Goal: Task Accomplishment & Management: Use online tool/utility

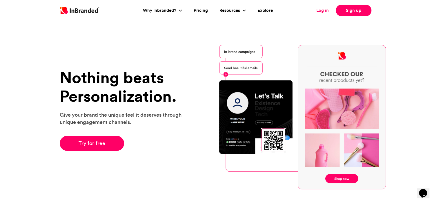
click at [322, 8] on link "Log in" at bounding box center [322, 10] width 12 height 7
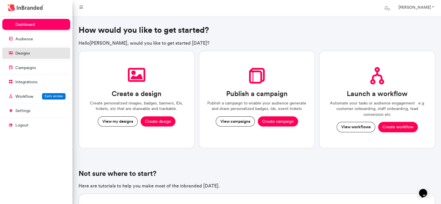
click at [48, 49] on link "designs" at bounding box center [36, 53] width 68 height 11
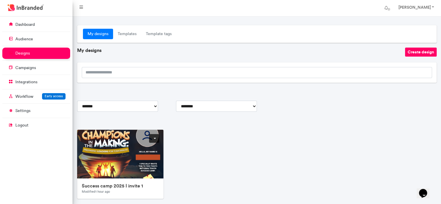
click at [154, 139] on link at bounding box center [154, 138] width 10 height 9
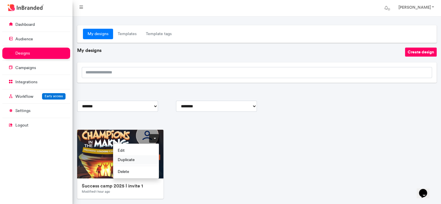
click at [142, 159] on span "Duplicate" at bounding box center [136, 159] width 46 height 9
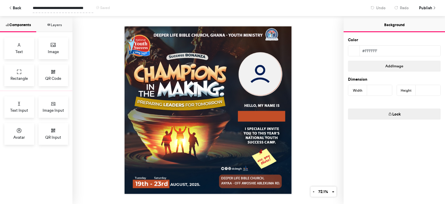
click at [79, 7] on span "**********" at bounding box center [63, 8] width 61 height 10
drag, startPoint x: 79, startPoint y: 7, endPoint x: 108, endPoint y: 10, distance: 29.2
click at [108, 10] on div "**********" at bounding box center [196, 8] width 326 height 10
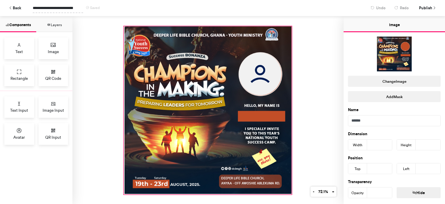
click at [228, 176] on div at bounding box center [208, 110] width 168 height 168
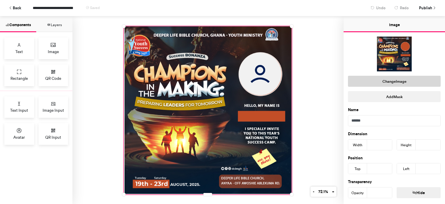
click at [390, 79] on button "Change Image" at bounding box center [394, 81] width 93 height 11
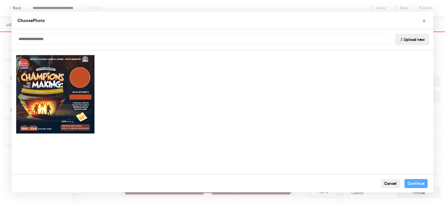
click at [399, 40] on button "Upload new" at bounding box center [412, 40] width 34 height 12
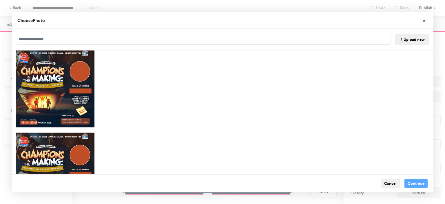
scroll to position [46, 0]
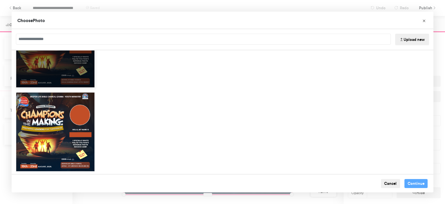
click at [86, 79] on div "Choose Image" at bounding box center [55, 83] width 78 height 9
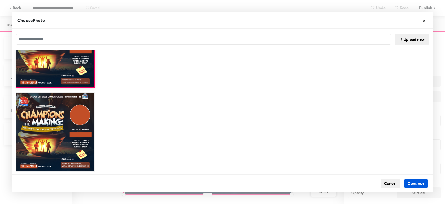
click at [406, 183] on button "Continue" at bounding box center [416, 183] width 23 height 9
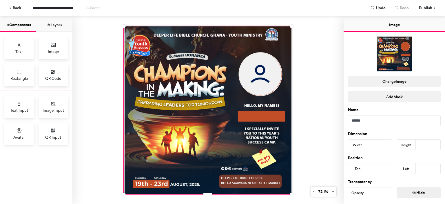
click at [426, 2] on div "**********" at bounding box center [222, 8] width 437 height 16
click at [426, 9] on span "Publish" at bounding box center [425, 8] width 13 height 10
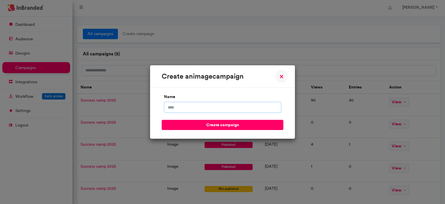
click at [240, 106] on input "name" at bounding box center [222, 107] width 117 height 11
type input "**********"
click at [162, 120] on button "create campaign" at bounding box center [223, 125] width 122 height 10
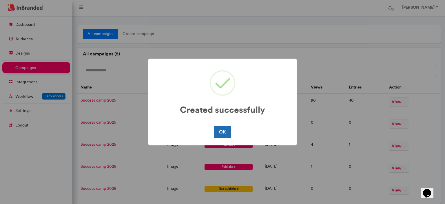
click at [220, 128] on button "OK" at bounding box center [222, 132] width 17 height 12
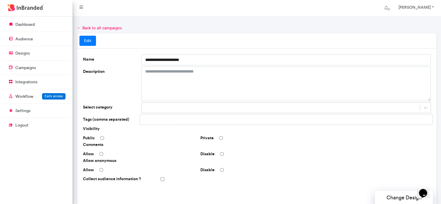
click at [125, 141] on div "Visibility Public Private Comments Allow Disable Allow anonymous Allow Disable …" at bounding box center [257, 155] width 348 height 58
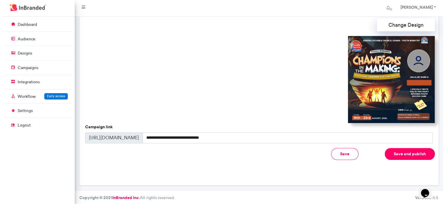
scroll to position [173, 0]
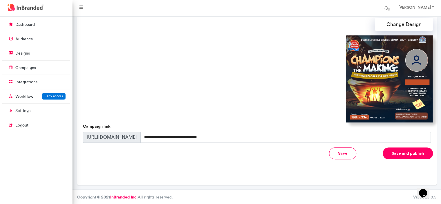
click at [399, 152] on button "Save and publish" at bounding box center [408, 153] width 50 height 12
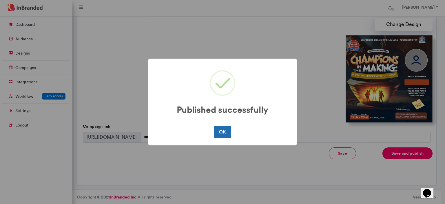
click at [225, 128] on button "OK" at bounding box center [222, 132] width 17 height 12
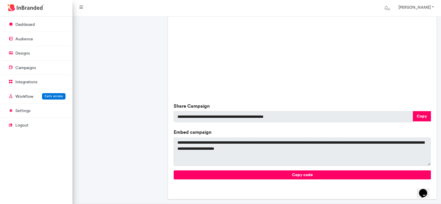
scroll to position [210, 0]
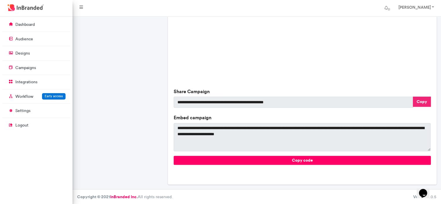
click at [424, 100] on button "Copy" at bounding box center [422, 102] width 18 height 10
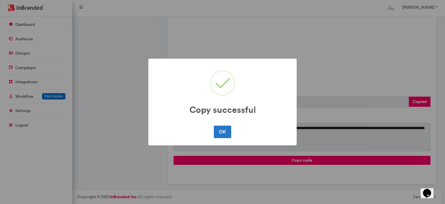
click at [109, 137] on div "Copy successful × OK No Cancel" at bounding box center [222, 102] width 445 height 204
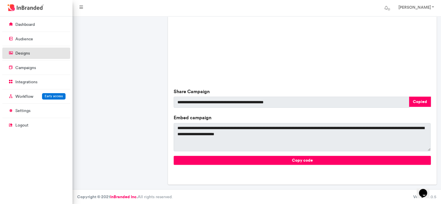
click at [27, 53] on p "designs" at bounding box center [22, 53] width 14 height 6
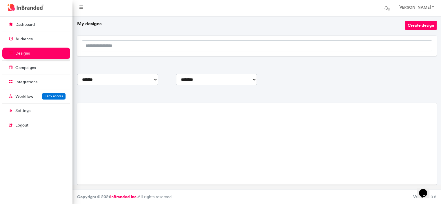
scroll to position [36, 0]
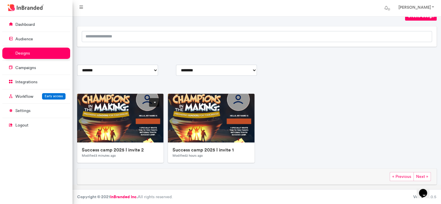
click at [154, 102] on link at bounding box center [154, 102] width 10 height 9
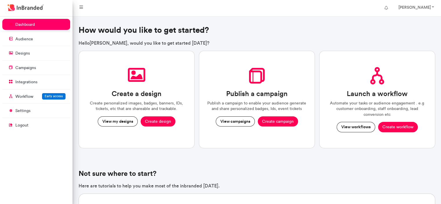
scroll to position [2, 0]
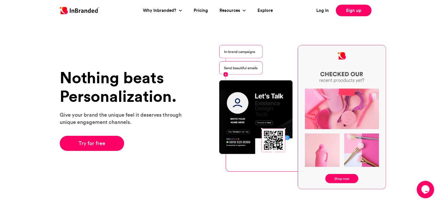
click at [322, 7] on div "Log in Sign up" at bounding box center [345, 11] width 74 height 12
click at [322, 11] on link "Log in" at bounding box center [322, 10] width 12 height 7
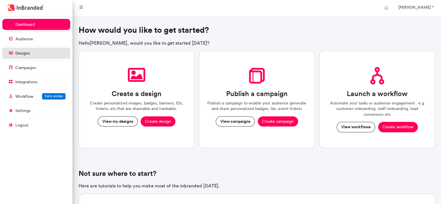
scroll to position [2, 0]
click at [35, 55] on link "designs" at bounding box center [36, 53] width 68 height 11
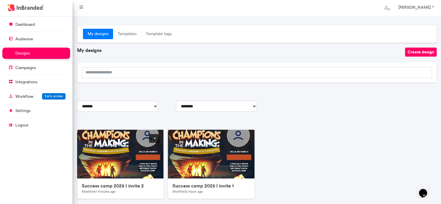
click at [152, 139] on link at bounding box center [154, 138] width 10 height 9
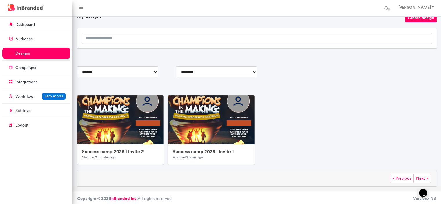
scroll to position [36, 0]
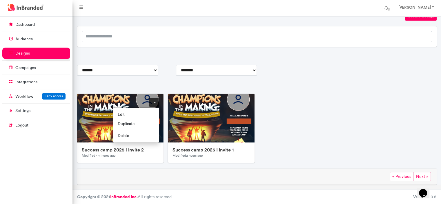
click at [155, 101] on link at bounding box center [154, 102] width 10 height 9
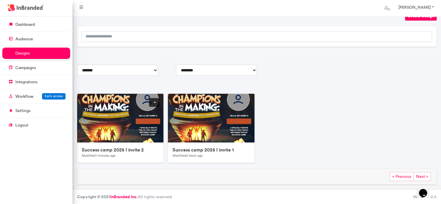
click at [155, 101] on link at bounding box center [154, 102] width 10 height 9
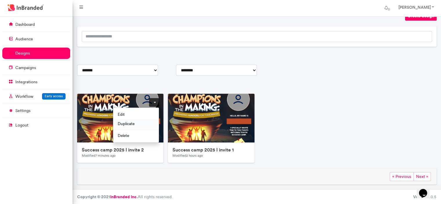
click at [143, 120] on span "Duplicate" at bounding box center [136, 123] width 46 height 9
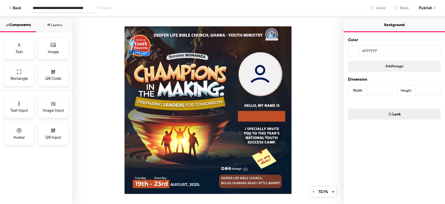
click at [79, 9] on span "**********" at bounding box center [63, 8] width 61 height 10
drag, startPoint x: 79, startPoint y: 9, endPoint x: 107, endPoint y: 9, distance: 28.1
click at [107, 9] on div "**********" at bounding box center [196, 8] width 326 height 10
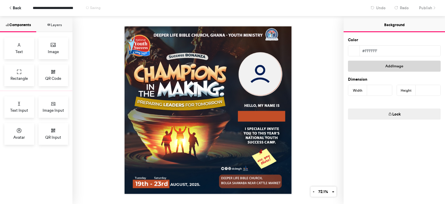
click at [374, 62] on button "Add Image" at bounding box center [394, 66] width 93 height 11
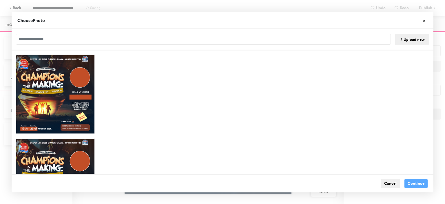
click at [405, 39] on button "Upload new" at bounding box center [412, 40] width 34 height 12
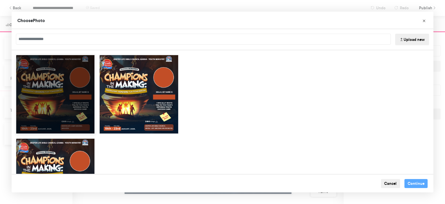
click at [63, 103] on div "Choose Image" at bounding box center [55, 93] width 79 height 79
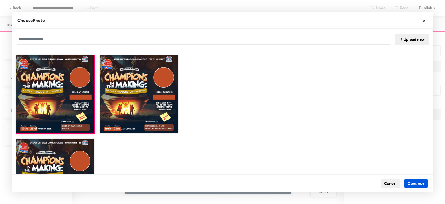
click at [413, 185] on button "Continue" at bounding box center [416, 183] width 23 height 9
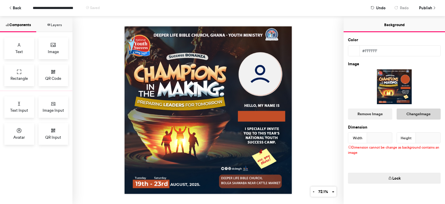
click at [405, 111] on button "Change Image" at bounding box center [419, 113] width 44 height 11
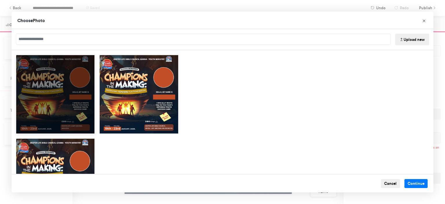
click at [69, 103] on div "Choose Image" at bounding box center [55, 93] width 79 height 79
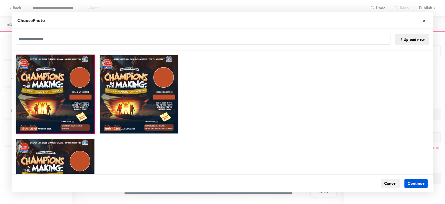
click at [412, 184] on button "Continue" at bounding box center [416, 183] width 23 height 9
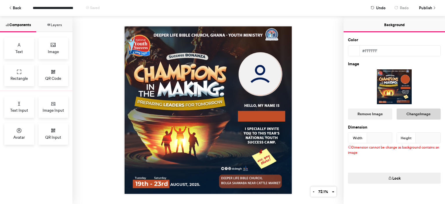
click at [399, 111] on button "Change Image" at bounding box center [419, 113] width 44 height 11
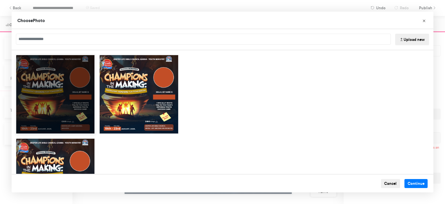
click at [70, 86] on div "Choose Image" at bounding box center [55, 93] width 79 height 79
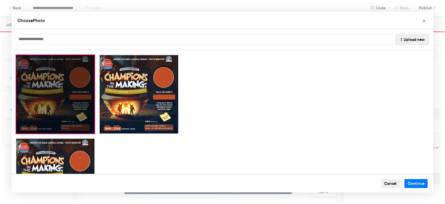
click at [70, 86] on div "Choose Image" at bounding box center [55, 93] width 79 height 79
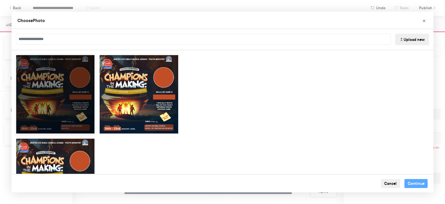
click at [32, 105] on div "Choose Image" at bounding box center [55, 93] width 79 height 79
click at [36, 105] on div "Choose Image" at bounding box center [55, 93] width 79 height 79
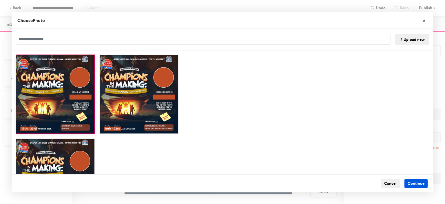
click at [410, 183] on button "Continue" at bounding box center [416, 183] width 23 height 9
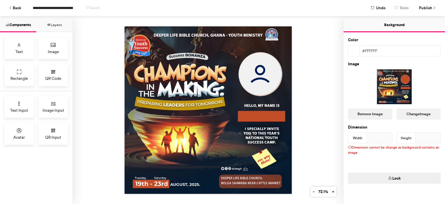
click at [386, 82] on div at bounding box center [394, 86] width 93 height 35
click at [397, 175] on button "Lock" at bounding box center [394, 177] width 93 height 11
click at [396, 178] on button "Unlock" at bounding box center [394, 177] width 93 height 11
click at [399, 108] on button "Change Image" at bounding box center [419, 113] width 44 height 11
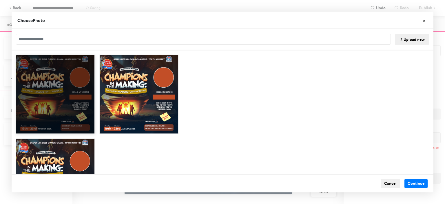
click at [80, 86] on div "Choose Image" at bounding box center [55, 93] width 79 height 79
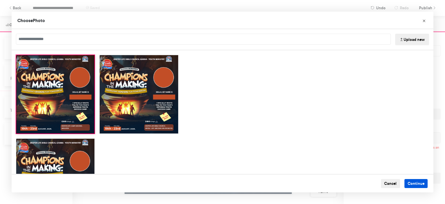
click at [406, 183] on button "Continue" at bounding box center [416, 183] width 23 height 9
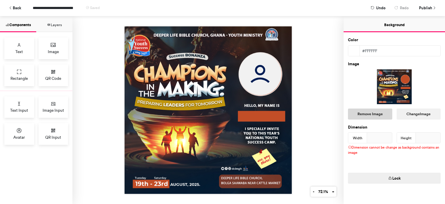
click at [370, 111] on button "Remove Image" at bounding box center [370, 113] width 44 height 11
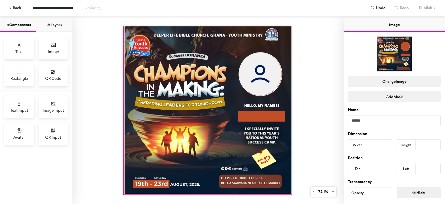
click at [228, 96] on div at bounding box center [208, 110] width 168 height 168
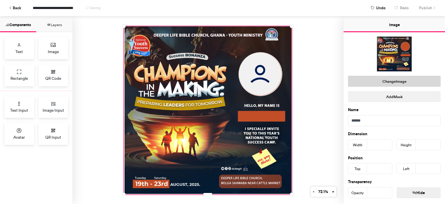
click at [395, 82] on button "Change Image" at bounding box center [394, 81] width 93 height 11
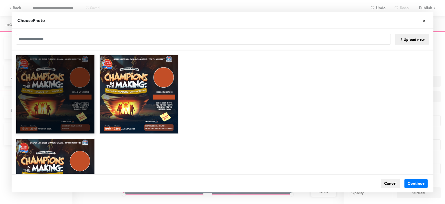
click at [41, 95] on div "Choose Image" at bounding box center [55, 93] width 79 height 79
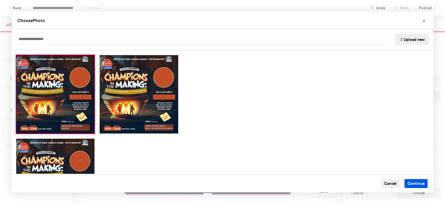
click at [407, 184] on button "Continue" at bounding box center [416, 183] width 23 height 9
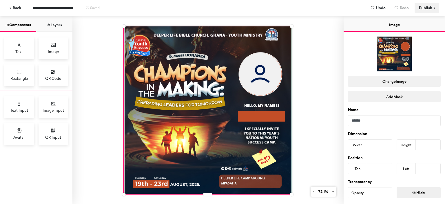
click at [424, 11] on span "Publish" at bounding box center [425, 8] width 13 height 10
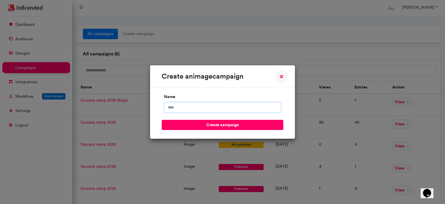
click at [223, 107] on input "name" at bounding box center [222, 107] width 117 height 11
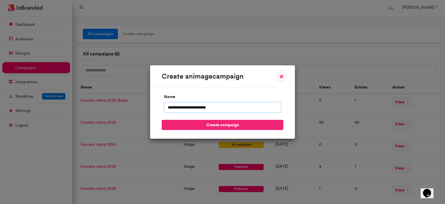
type input "**********"
click at [225, 123] on button "create campaign" at bounding box center [223, 125] width 122 height 10
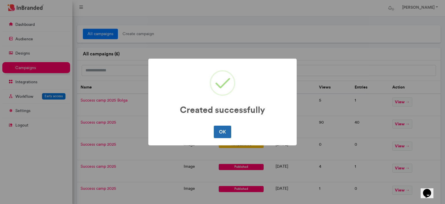
click at [225, 130] on button "OK" at bounding box center [222, 132] width 17 height 12
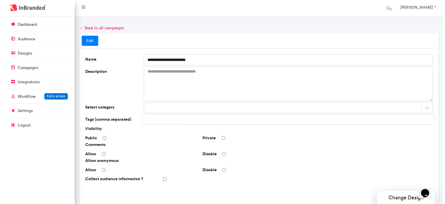
scroll to position [173, 0]
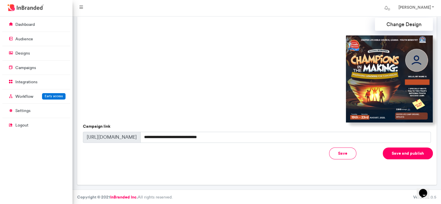
click at [408, 155] on button "Save and publish" at bounding box center [408, 153] width 50 height 12
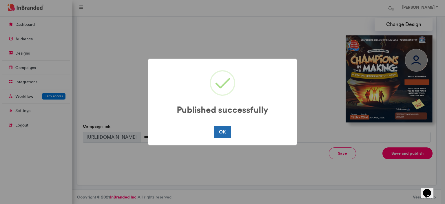
click at [219, 130] on button "OK" at bounding box center [222, 132] width 17 height 12
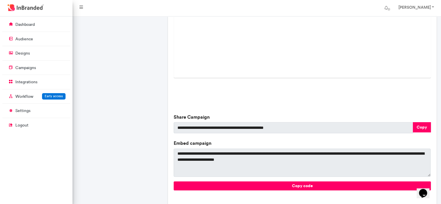
scroll to position [210, 0]
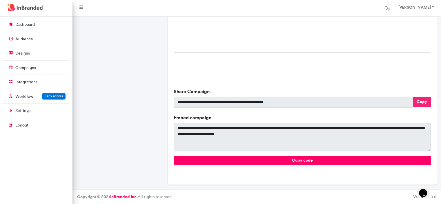
click at [420, 101] on button "Copy" at bounding box center [422, 102] width 18 height 10
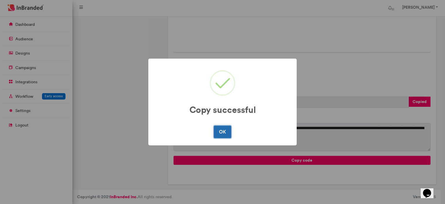
click at [227, 133] on button "OK" at bounding box center [222, 132] width 17 height 12
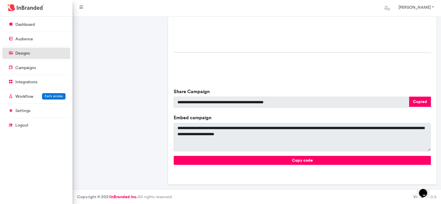
click at [32, 51] on link "designs" at bounding box center [36, 53] width 68 height 11
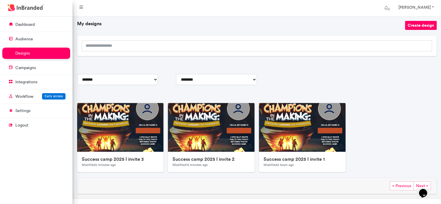
scroll to position [36, 0]
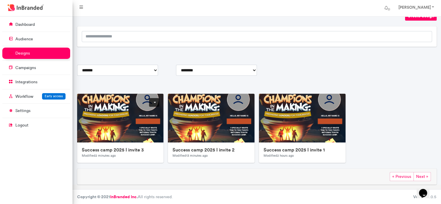
click at [156, 99] on link at bounding box center [154, 102] width 10 height 9
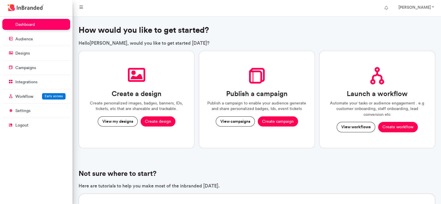
scroll to position [187, 72]
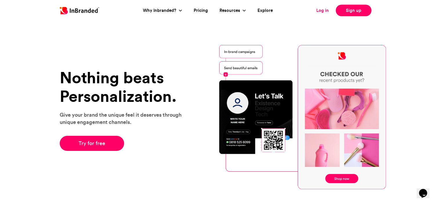
click at [325, 9] on link "Log in" at bounding box center [322, 10] width 12 height 7
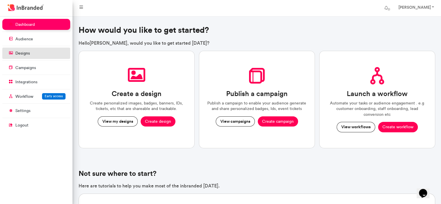
click at [36, 58] on link "designs" at bounding box center [36, 53] width 68 height 11
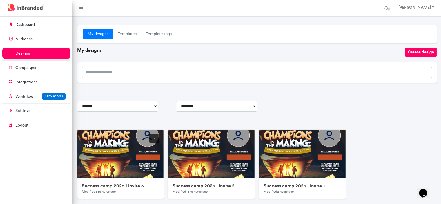
click at [154, 138] on link at bounding box center [154, 138] width 10 height 9
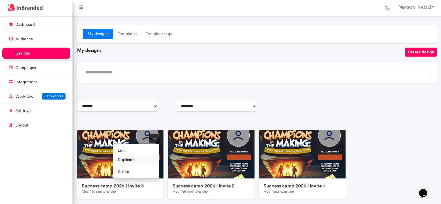
click at [141, 157] on span "Duplicate" at bounding box center [136, 159] width 46 height 9
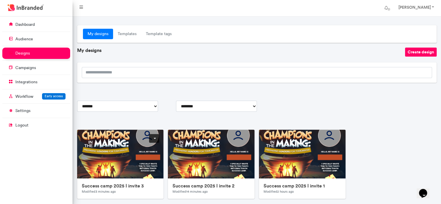
click at [155, 138] on link at bounding box center [154, 138] width 10 height 9
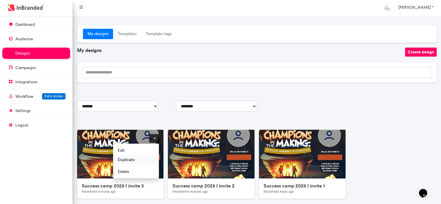
click at [141, 155] on span "Duplicate" at bounding box center [136, 159] width 46 height 9
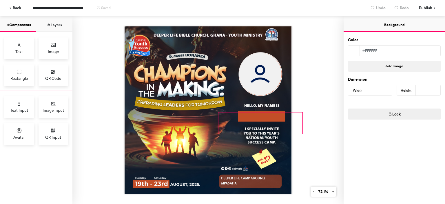
click at [263, 116] on div at bounding box center [261, 122] width 84 height 21
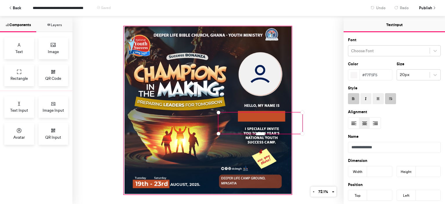
click at [198, 80] on div at bounding box center [208, 110] width 168 height 168
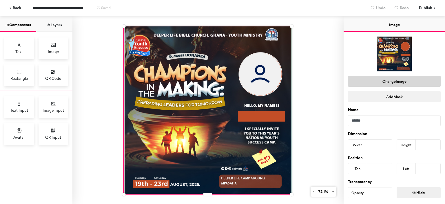
click at [402, 77] on button "Change Image" at bounding box center [394, 81] width 93 height 11
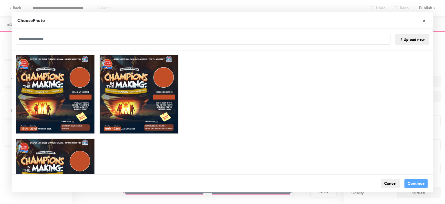
click at [414, 37] on button "Upload new" at bounding box center [412, 40] width 34 height 12
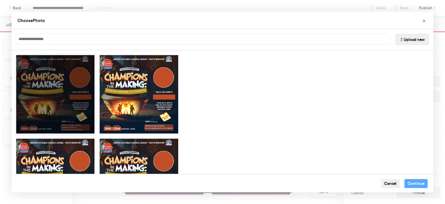
click at [64, 83] on div "Choose Image" at bounding box center [55, 93] width 79 height 79
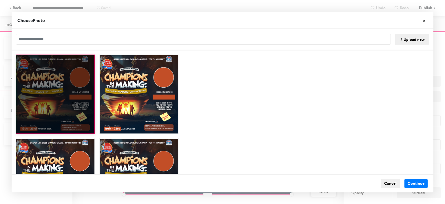
click at [64, 83] on div "Choose Image" at bounding box center [55, 93] width 79 height 79
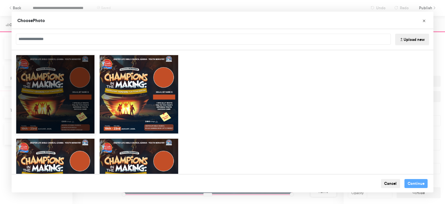
click at [64, 83] on div "Choose Image" at bounding box center [55, 93] width 79 height 79
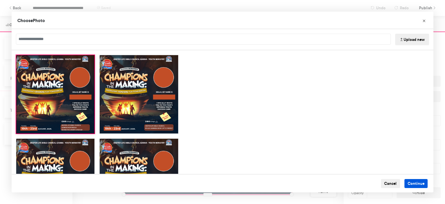
click at [414, 182] on button "Continue" at bounding box center [416, 183] width 23 height 9
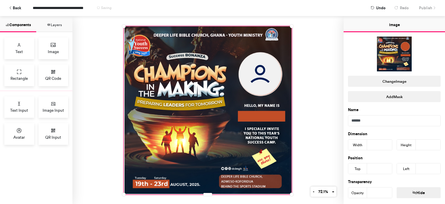
click at [303, 69] on div at bounding box center [207, 110] width 271 height 188
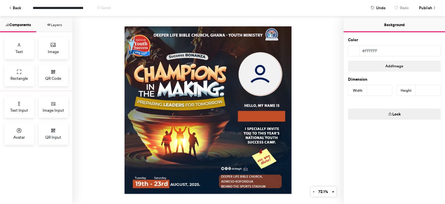
click at [303, 134] on div at bounding box center [207, 110] width 271 height 188
click at [430, 4] on span "Publish" at bounding box center [425, 8] width 13 height 10
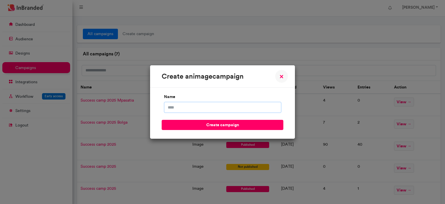
click at [232, 108] on input "name" at bounding box center [222, 107] width 117 height 11
type input "**********"
click at [162, 120] on button "create campaign" at bounding box center [223, 125] width 122 height 10
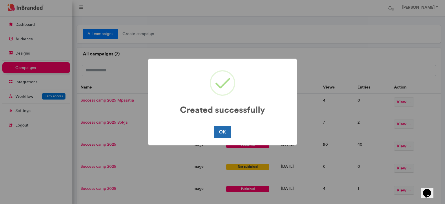
click at [221, 130] on button "OK" at bounding box center [222, 132] width 17 height 12
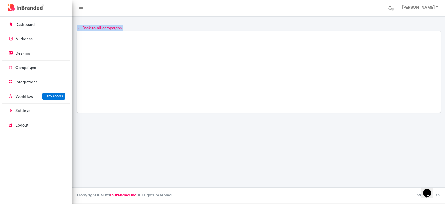
drag, startPoint x: 221, startPoint y: 130, endPoint x: 212, endPoint y: -35, distance: 165.2
click at [212, 0] on html "[PERSON_NAME] Account settings Change password Logout dashboard audience design…" at bounding box center [222, 102] width 445 height 204
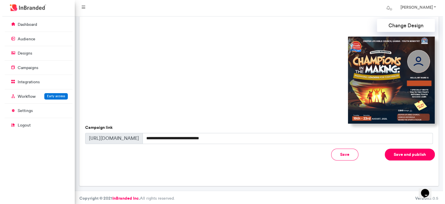
scroll to position [173, 0]
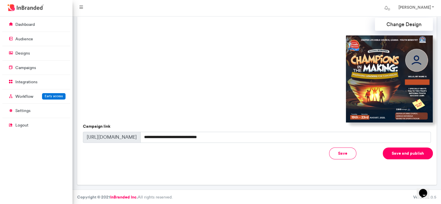
click at [400, 154] on button "Save and publish" at bounding box center [408, 153] width 50 height 12
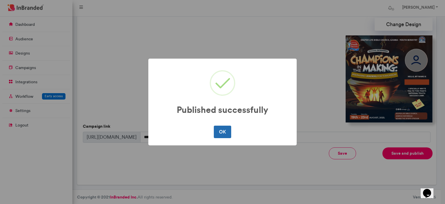
click at [223, 132] on button "OK" at bounding box center [222, 132] width 17 height 12
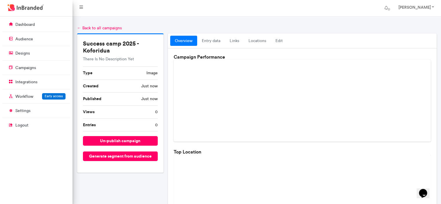
scroll to position [184, 0]
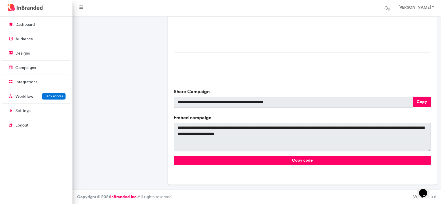
click at [415, 109] on div "Copy" at bounding box center [422, 105] width 18 height 16
click at [420, 101] on button "Copy" at bounding box center [422, 102] width 18 height 10
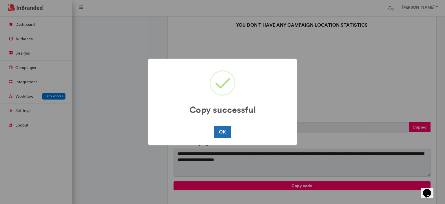
click at [226, 132] on button "OK" at bounding box center [222, 132] width 17 height 12
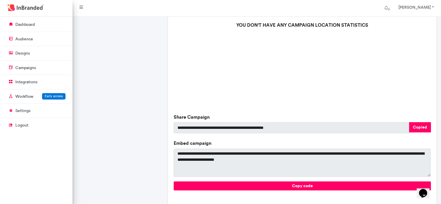
click at [59, 14] on link at bounding box center [36, 8] width 72 height 17
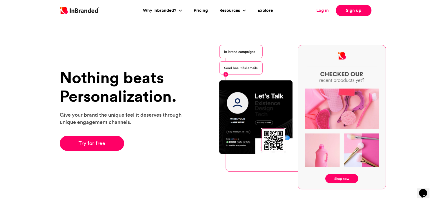
click at [324, 11] on link "Log in" at bounding box center [322, 10] width 12 height 7
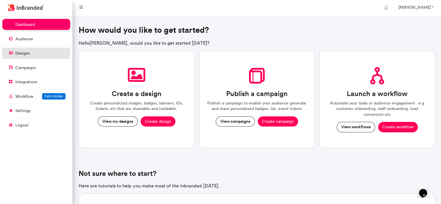
click at [26, 54] on p "designs" at bounding box center [22, 53] width 14 height 6
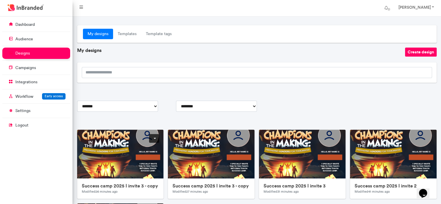
click at [155, 140] on link at bounding box center [154, 138] width 10 height 9
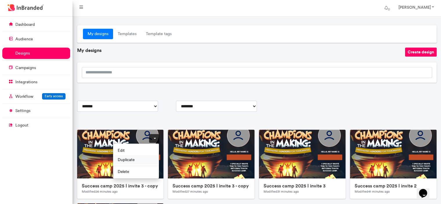
click at [132, 157] on span "Duplicate" at bounding box center [136, 159] width 46 height 9
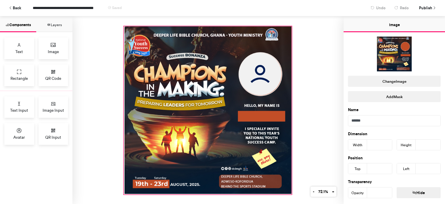
click at [223, 90] on div at bounding box center [208, 110] width 168 height 168
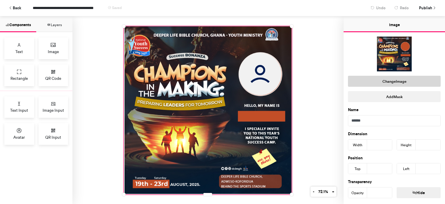
click at [408, 84] on button "Change Image" at bounding box center [394, 81] width 93 height 11
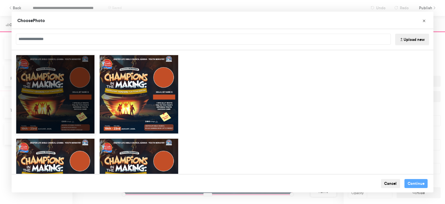
click at [69, 120] on div "Choose Image" at bounding box center [55, 93] width 79 height 79
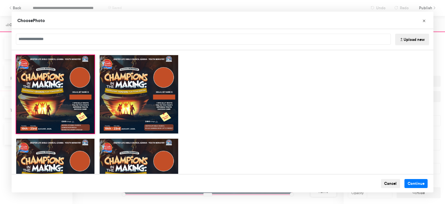
click at [413, 39] on button "Upload new" at bounding box center [412, 40] width 34 height 12
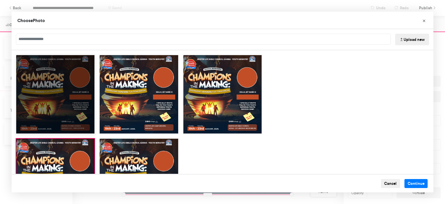
click at [60, 73] on div "Choose Image" at bounding box center [55, 93] width 79 height 79
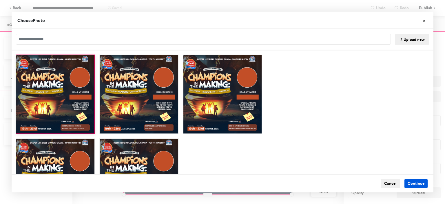
click at [409, 182] on button "Continue" at bounding box center [416, 183] width 23 height 9
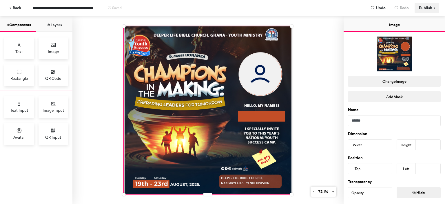
click at [426, 6] on span "Publish" at bounding box center [425, 8] width 13 height 10
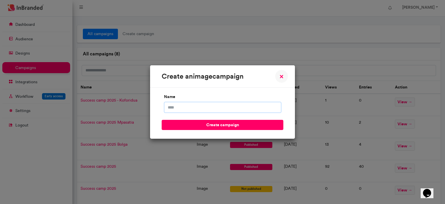
click at [247, 108] on input "name" at bounding box center [222, 107] width 117 height 11
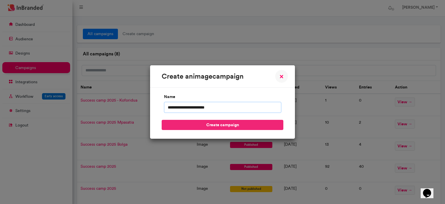
type input "**********"
click at [235, 125] on button "create campaign" at bounding box center [223, 125] width 122 height 10
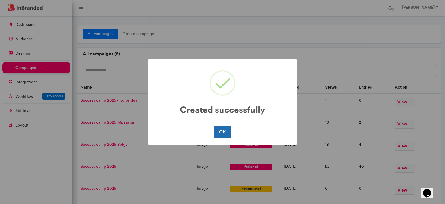
click at [218, 132] on button "OK" at bounding box center [222, 132] width 17 height 12
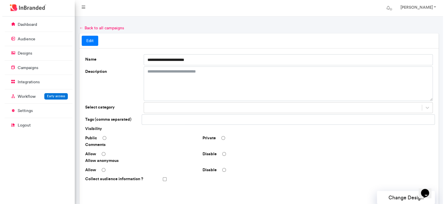
scroll to position [173, 0]
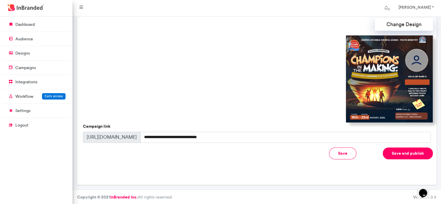
click at [404, 154] on button "Save and publish" at bounding box center [408, 153] width 50 height 12
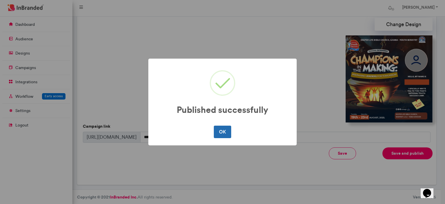
drag, startPoint x: 404, startPoint y: 154, endPoint x: 224, endPoint y: 130, distance: 182.1
click at [224, 130] on div "Published successfully × OK No Cancel" at bounding box center [222, 102] width 445 height 204
click at [224, 130] on button "OK" at bounding box center [222, 132] width 17 height 12
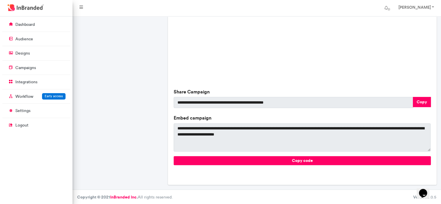
scroll to position [210, 0]
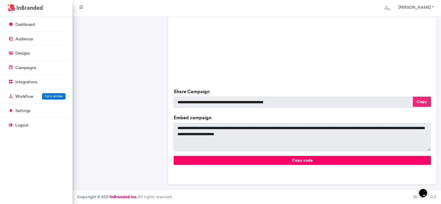
click at [420, 101] on button "Copy" at bounding box center [422, 102] width 18 height 10
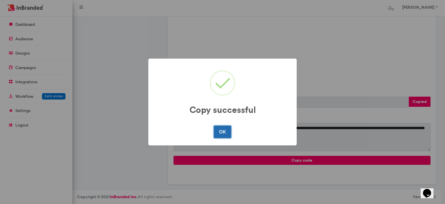
click at [226, 129] on button "OK" at bounding box center [222, 132] width 17 height 12
